Goal: Task Accomplishment & Management: Manage account settings

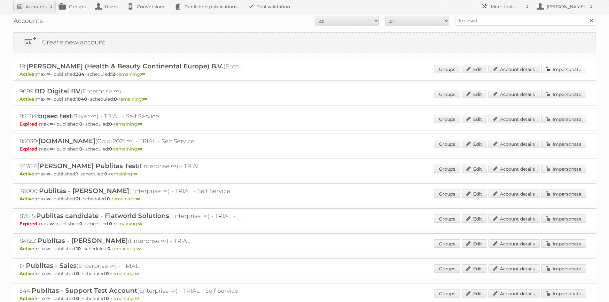
click at [567, 69] on link "Impersonate" at bounding box center [563, 69] width 45 height 8
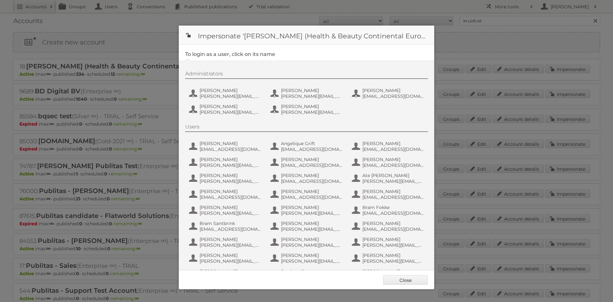
click at [228, 83] on div "Administrators [PERSON_NAME] [PERSON_NAME][EMAIL_ADDRESS][DOMAIN_NAME] [PERSON_…" at bounding box center [309, 94] width 249 height 47
click at [227, 88] on span "Etienne Nauta" at bounding box center [231, 91] width 62 height 6
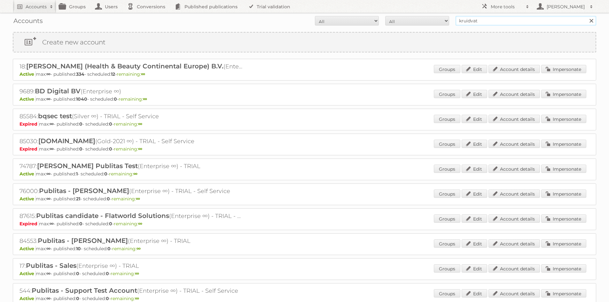
click at [472, 21] on input "kruidvat" at bounding box center [525, 21] width 141 height 10
type input "albert heij"
click at [36, 8] on h2 "Accounts" at bounding box center [36, 7] width 21 height 6
type input"] "hema"
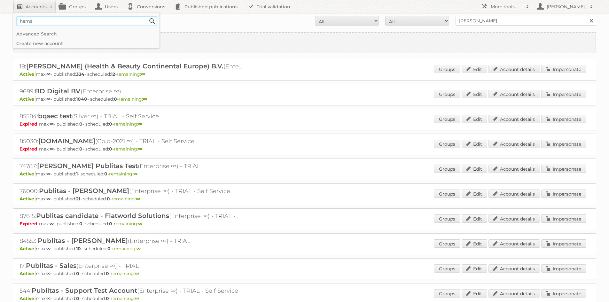
click at [147, 16] on input "Search" at bounding box center [152, 21] width 10 height 10
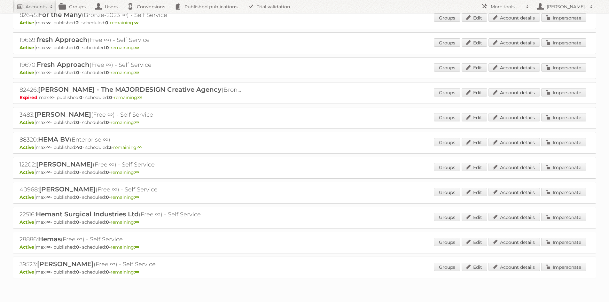
scroll to position [383, 0]
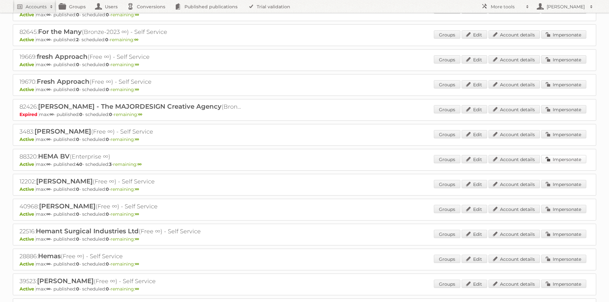
click at [554, 157] on link "Impersonate" at bounding box center [563, 159] width 45 height 8
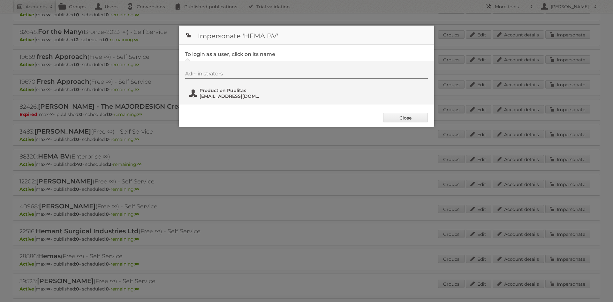
click at [230, 93] on span "fs+hema@publitas.com" at bounding box center [231, 96] width 62 height 6
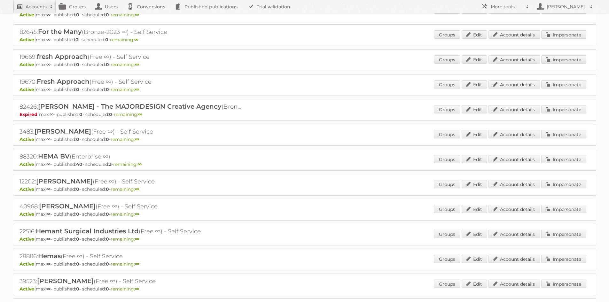
click at [27, 7] on h2 "Accounts" at bounding box center [36, 7] width 21 height 6
click at [13, 0] on link "Accounts" at bounding box center [34, 6] width 43 height 13
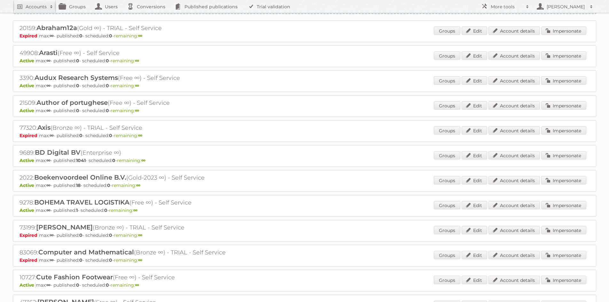
scroll to position [0, 0]
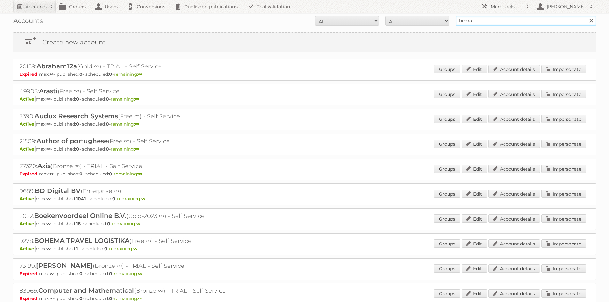
click at [470, 24] on input "hema" at bounding box center [525, 21] width 141 height 10
type input "action"
click at [586, 16] on input "Search" at bounding box center [591, 21] width 10 height 10
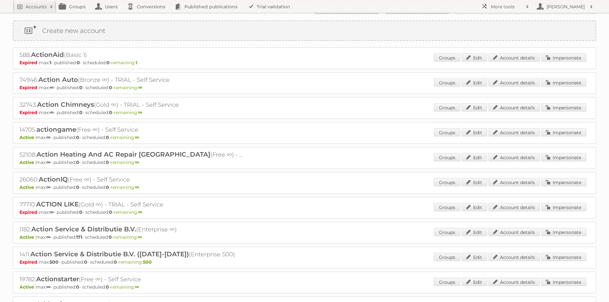
scroll to position [32, 0]
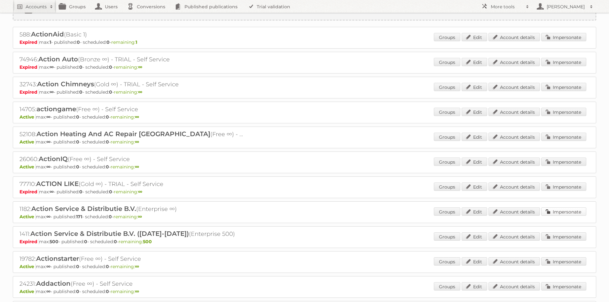
click at [553, 208] on link "Impersonate" at bounding box center [563, 211] width 45 height 8
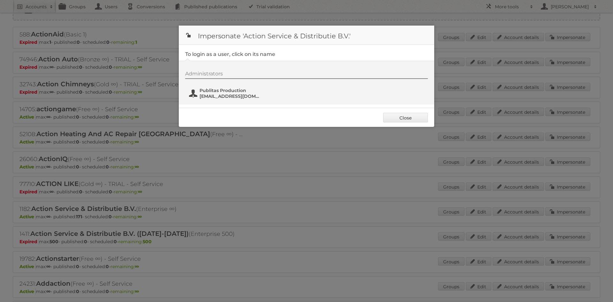
click at [210, 94] on span "fs+action@publitas.com" at bounding box center [231, 96] width 62 height 6
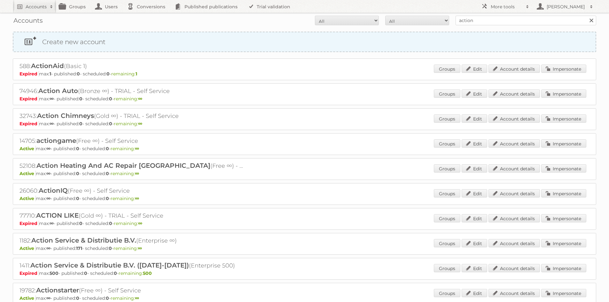
scroll to position [0, 0]
click at [474, 22] on input "action" at bounding box center [525, 21] width 141 height 10
type input "gamma"
click at [586, 16] on input "Search" at bounding box center [591, 21] width 10 height 10
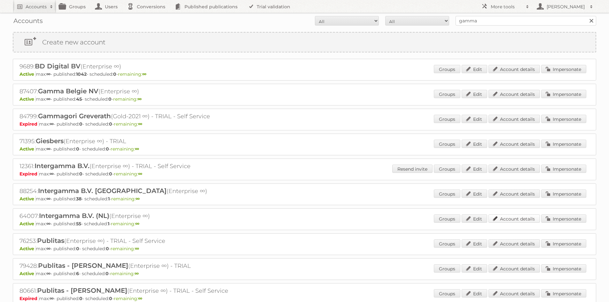
click at [506, 216] on link "Account details" at bounding box center [513, 218] width 51 height 8
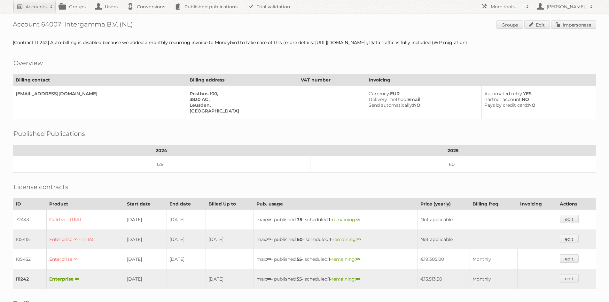
scroll to position [152, 0]
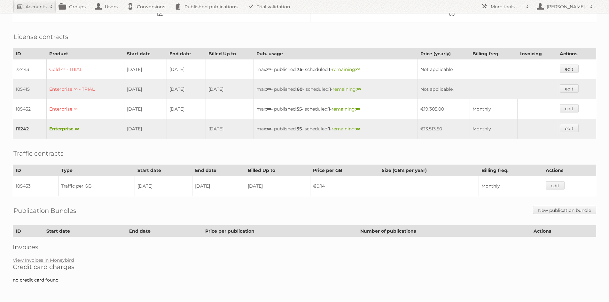
drag, startPoint x: 454, startPoint y: 128, endPoint x: 431, endPoint y: 130, distance: 23.4
click at [431, 130] on td "€13.513,50" at bounding box center [443, 129] width 52 height 20
click at [444, 127] on td "€13.513,50" at bounding box center [443, 129] width 52 height 20
drag, startPoint x: 431, startPoint y: 126, endPoint x: 453, endPoint y: 126, distance: 22.1
click at [453, 126] on td "€13.513,50" at bounding box center [443, 129] width 52 height 20
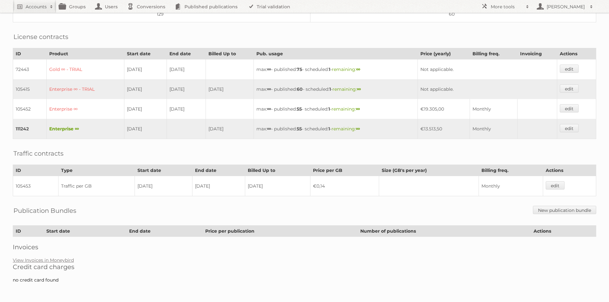
click at [453, 127] on td "€13.513,50" at bounding box center [443, 129] width 52 height 20
drag, startPoint x: 429, startPoint y: 130, endPoint x: 450, endPoint y: 129, distance: 20.8
click at [450, 129] on td "€13.513,50" at bounding box center [443, 129] width 52 height 20
